Goal: Task Accomplishment & Management: Manage account settings

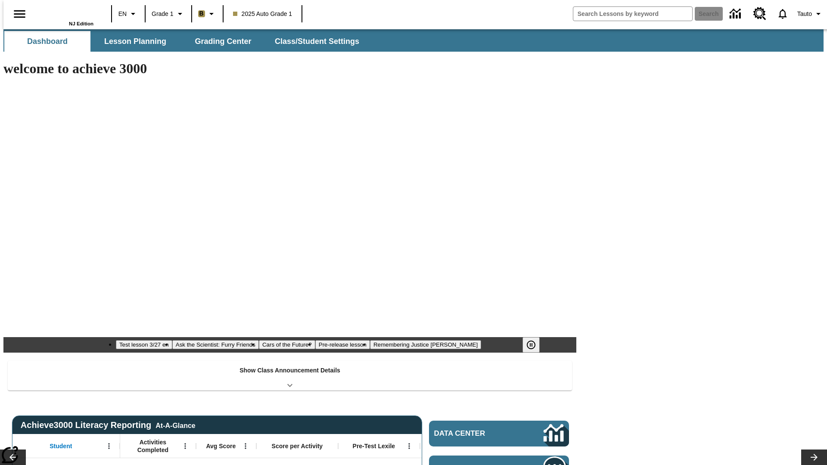
type input "-1"
click at [313, 41] on span "Class/Student Settings" at bounding box center [317, 42] width 84 height 10
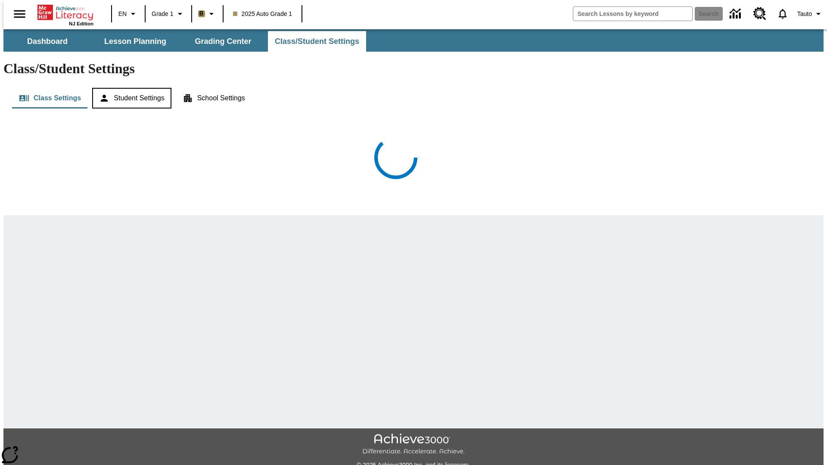
click at [129, 88] on button "Student Settings" at bounding box center [131, 98] width 79 height 21
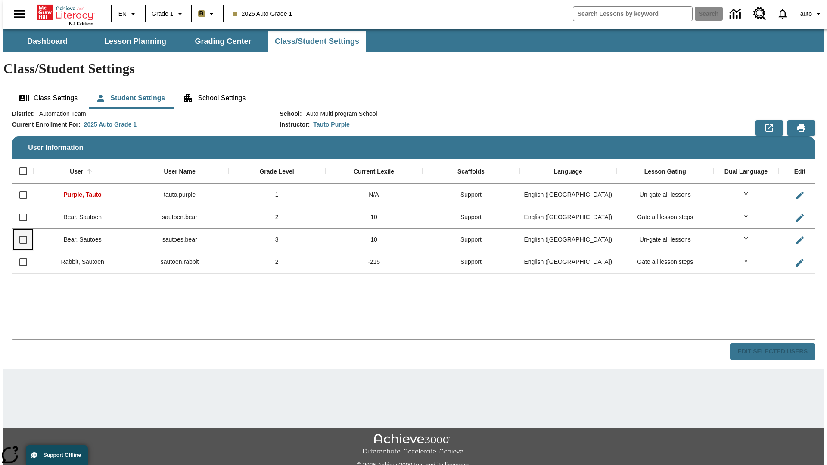
click at [19, 231] on input "Select row" at bounding box center [23, 240] width 18 height 18
checkbox input "true"
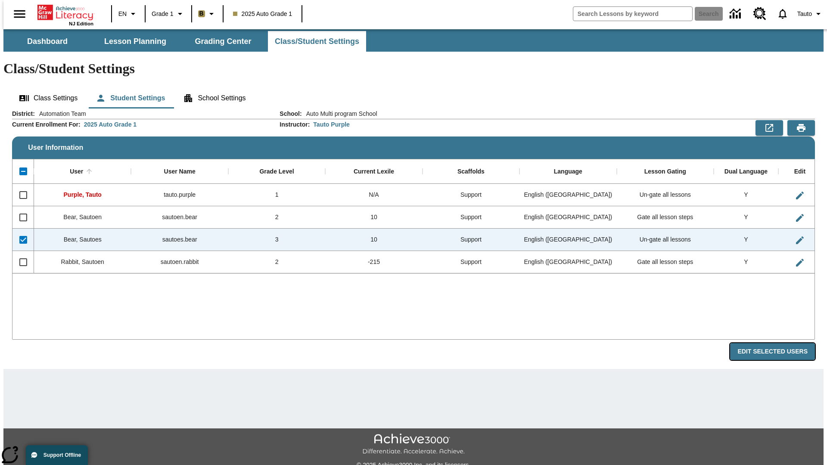
click at [779, 343] on button "Edit Selected Users" at bounding box center [772, 351] width 85 height 17
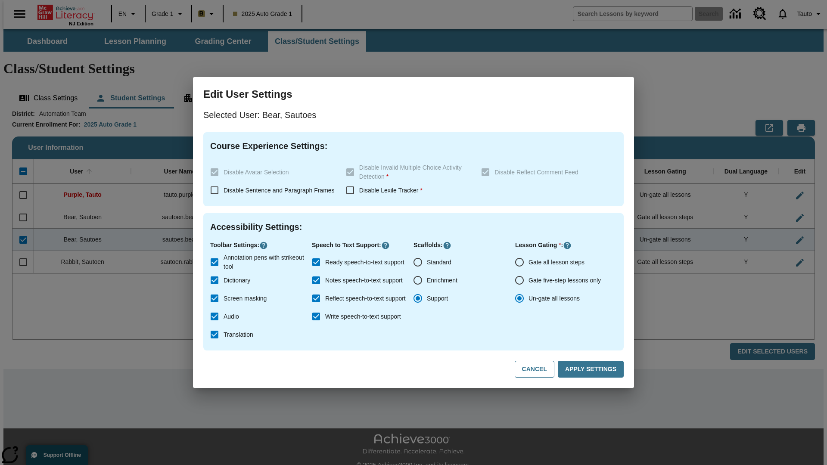
click at [519, 262] on input "Gate all lesson steps" at bounding box center [519, 262] width 18 height 18
click at [592, 369] on button "Apply Settings" at bounding box center [591, 369] width 66 height 17
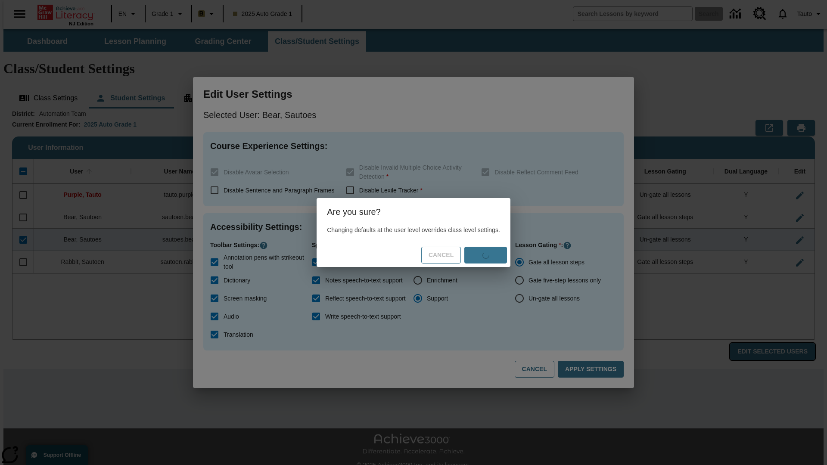
radio input "false"
radio input "true"
checkbox input "false"
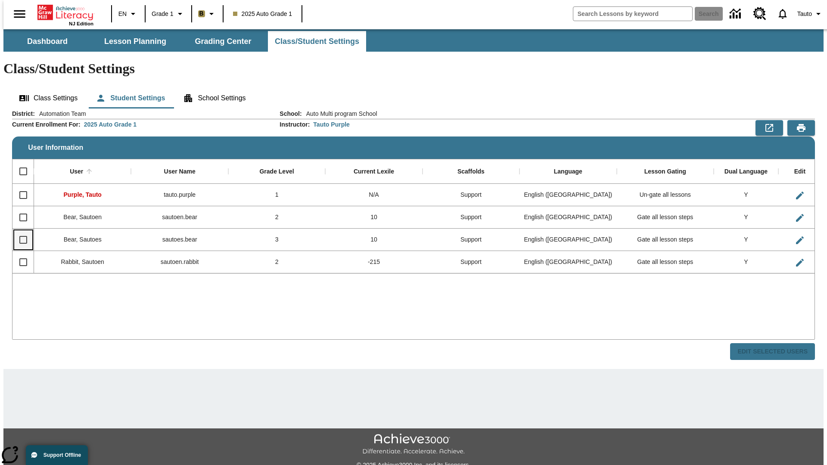
click at [19, 231] on input "Select row" at bounding box center [23, 240] width 18 height 18
checkbox input "true"
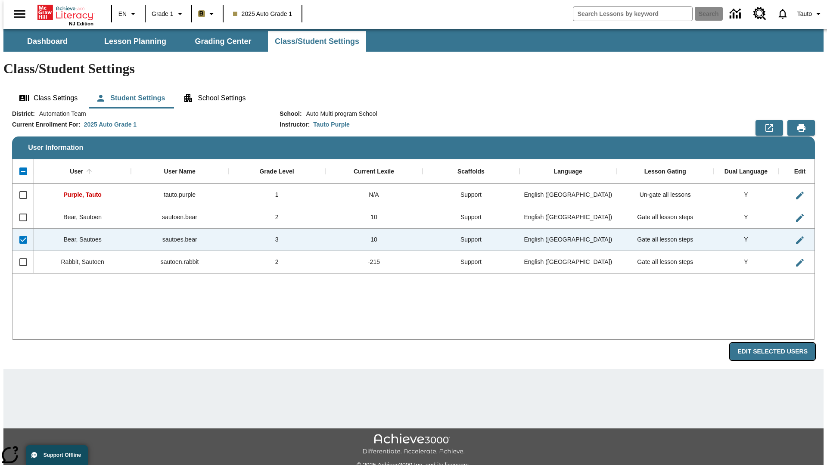
click at [779, 343] on button "Edit Selected Users" at bounding box center [772, 351] width 85 height 17
